Goal: Contribute content: Add original content to the website for others to see

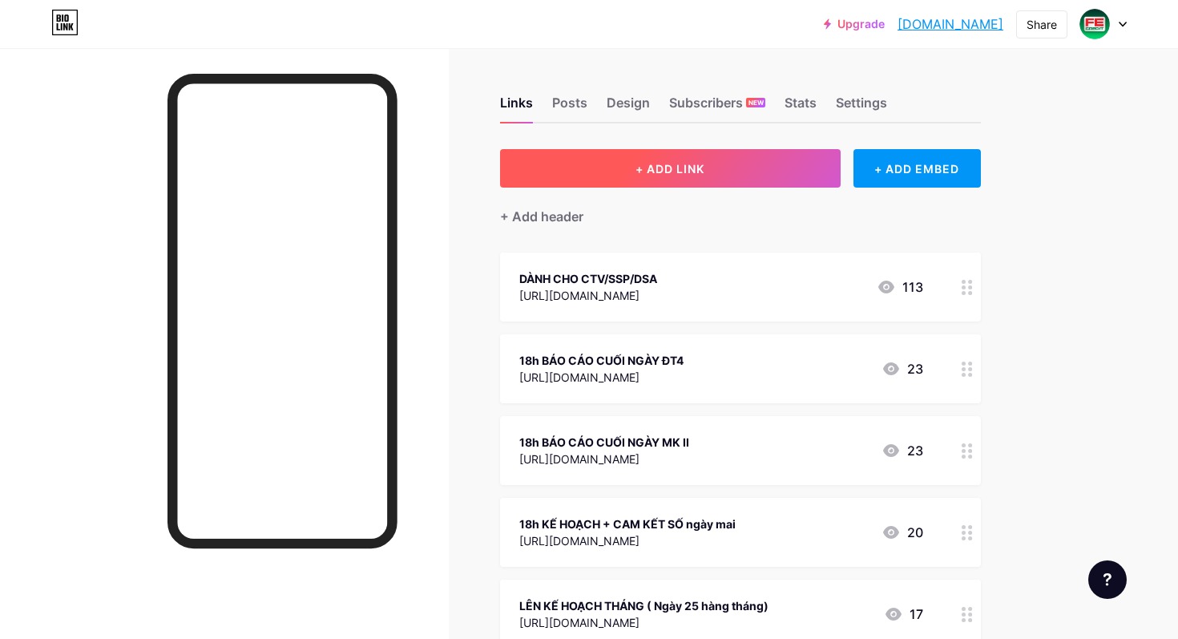
click at [673, 165] on span "+ ADD LINK" at bounding box center [670, 169] width 69 height 14
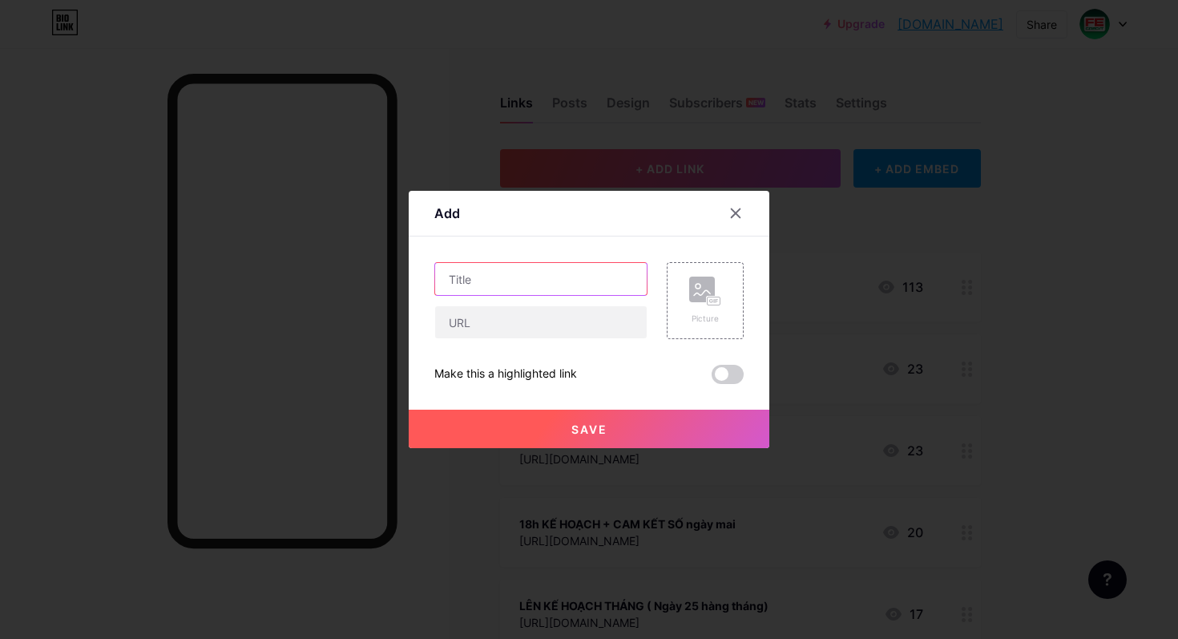
click at [497, 291] on input "text" at bounding box center [541, 279] width 212 height 32
type input "[DOMAIN_NAME]"
drag, startPoint x: 592, startPoint y: 277, endPoint x: 335, endPoint y: 272, distance: 257.3
click at [335, 272] on div "Add Content YouTube Play YouTube video without leaving your page. ADD Vimeo Pla…" at bounding box center [589, 319] width 1178 height 639
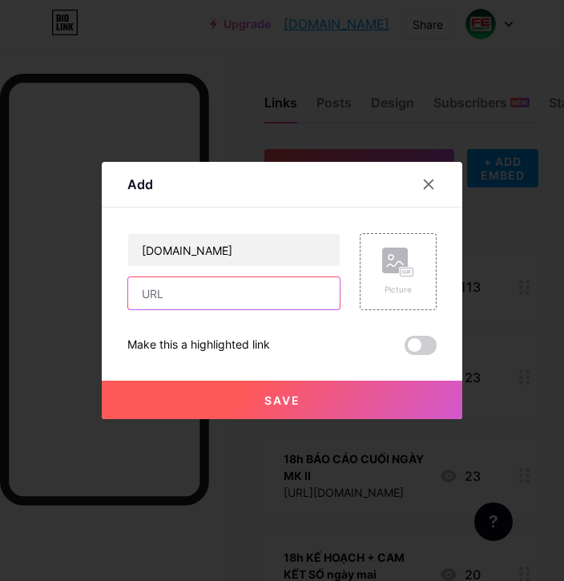
click at [231, 292] on input "text" at bounding box center [234, 293] width 212 height 32
paste input "[URL][DOMAIN_NAME]"
type input "[URL][DOMAIN_NAME]"
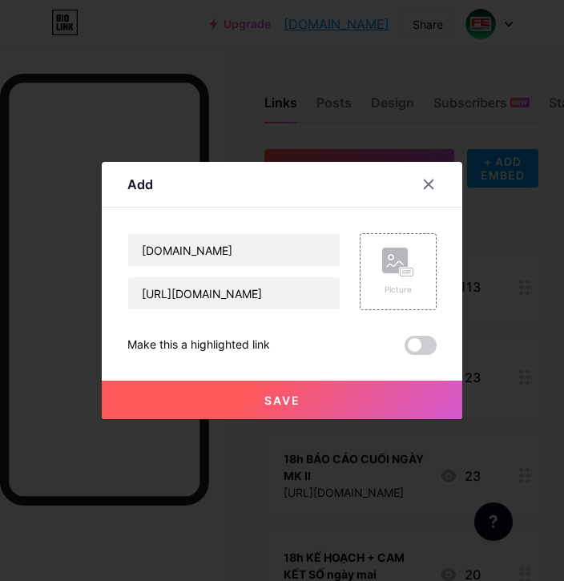
click at [295, 401] on span "Save" at bounding box center [282, 401] width 36 height 14
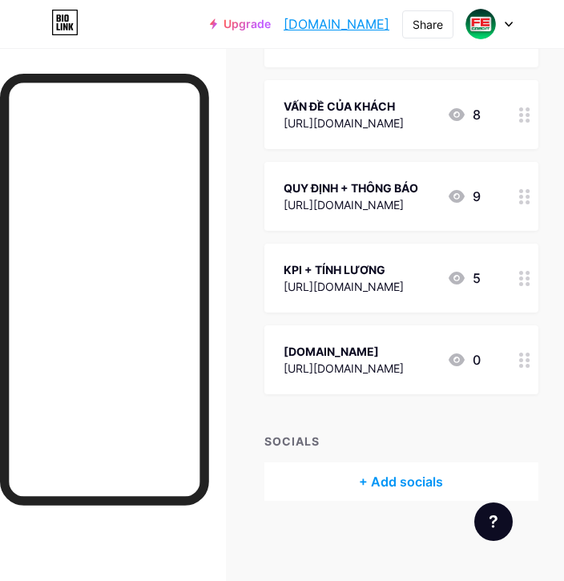
scroll to position [507, 0]
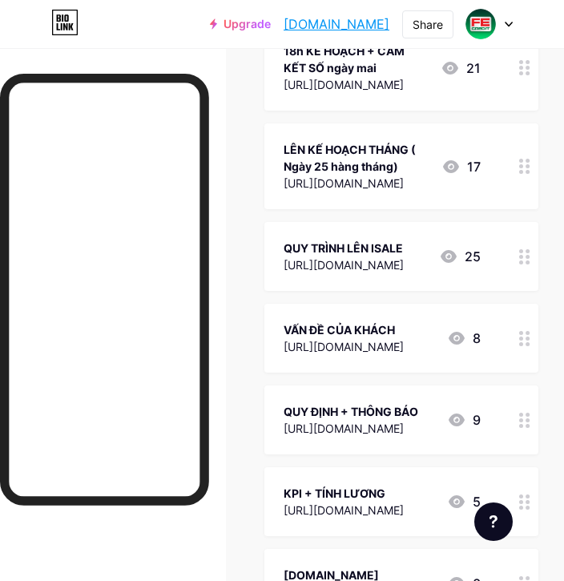
drag, startPoint x: 523, startPoint y: 201, endPoint x: 437, endPoint y: 6, distance: 212.8
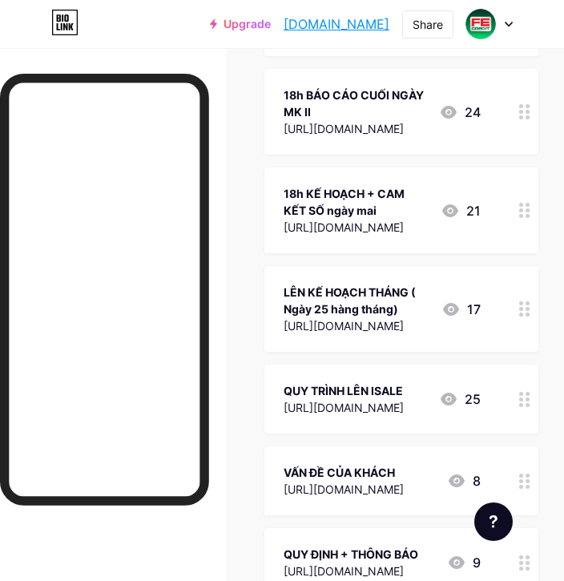
scroll to position [151, 0]
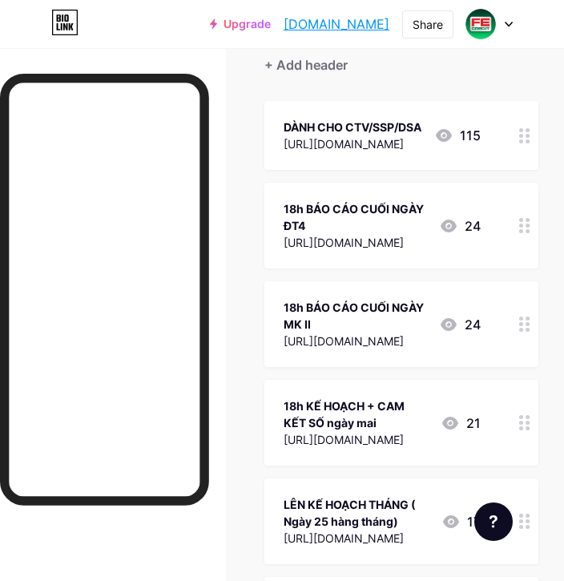
click at [327, 120] on div "DÀNH CHO CTV/SSP/DSA" at bounding box center [353, 127] width 138 height 17
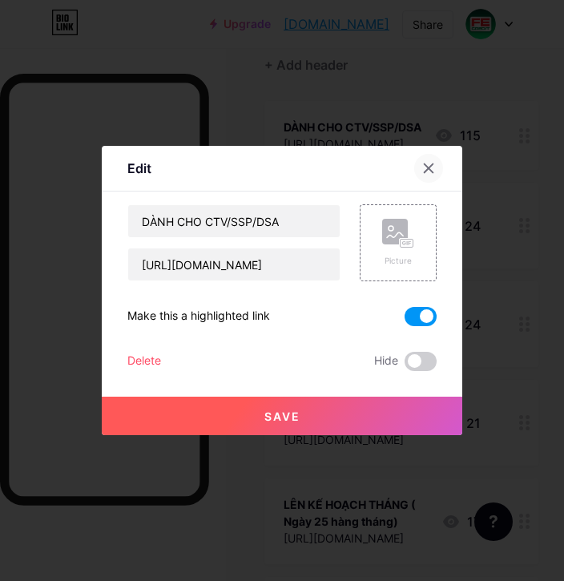
click at [434, 170] on icon at bounding box center [428, 168] width 13 height 13
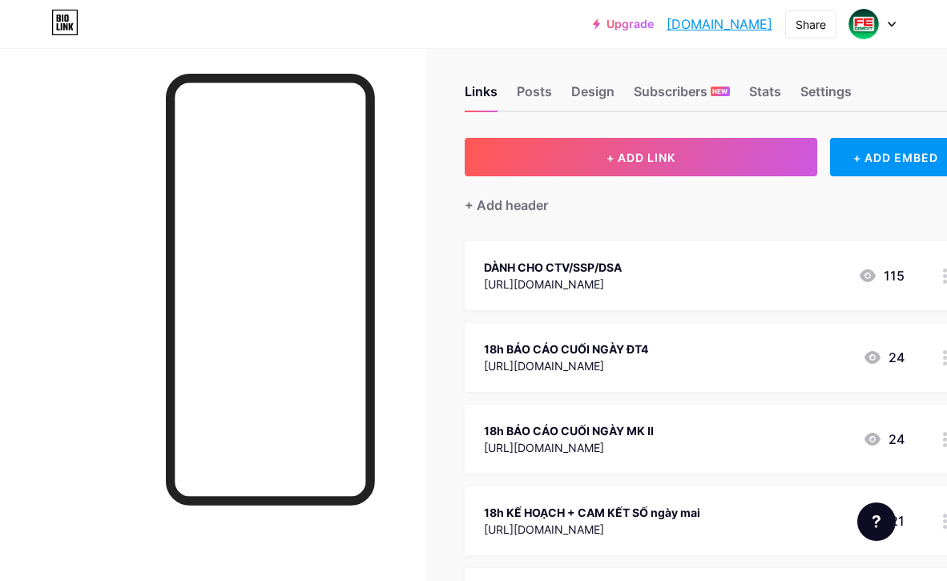
scroll to position [0, 0]
